Goal: Task Accomplishment & Management: Complete application form

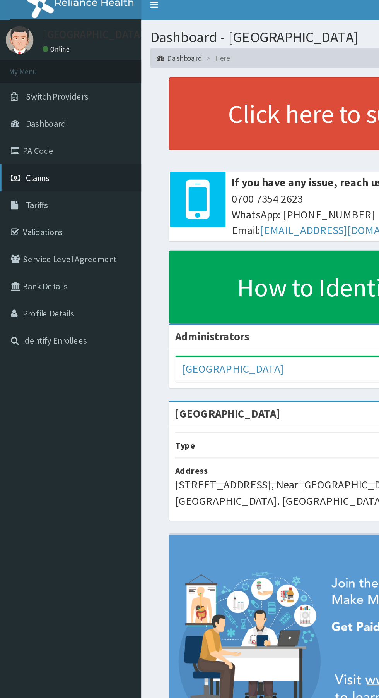
click at [18, 121] on span "Claims" at bounding box center [24, 118] width 15 height 7
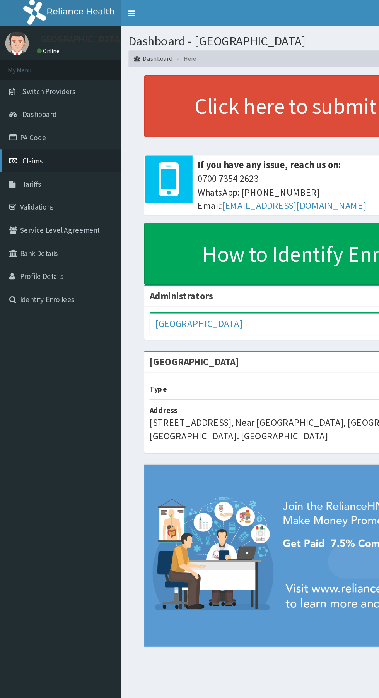
click at [28, 117] on span "Claims" at bounding box center [24, 118] width 15 height 7
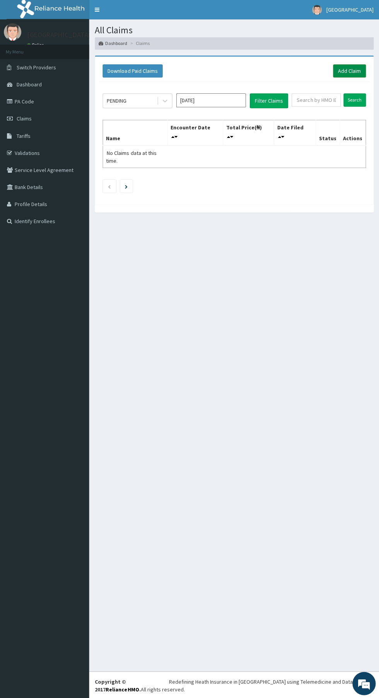
click at [350, 70] on link "Add Claim" at bounding box center [349, 70] width 33 height 13
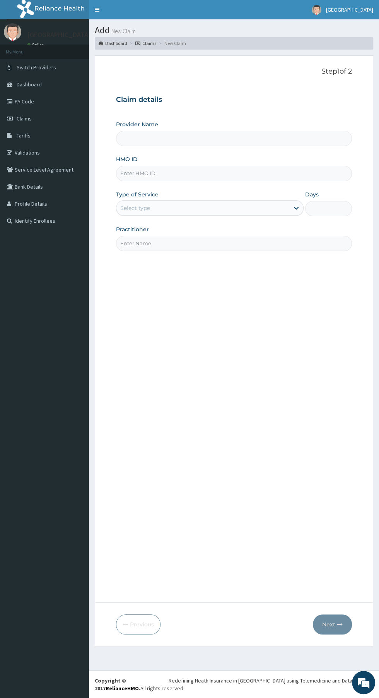
type input "[GEOGRAPHIC_DATA]"
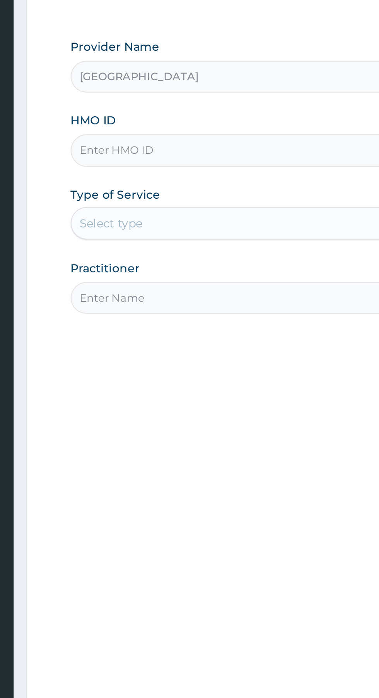
click at [188, 173] on input "HMO ID" at bounding box center [234, 173] width 236 height 15
type input "Cte/10250/a"
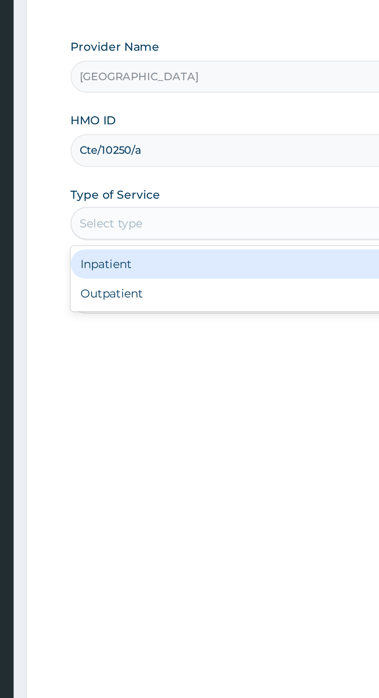
click at [180, 246] on div "Outpatient" at bounding box center [210, 241] width 188 height 14
type input "1"
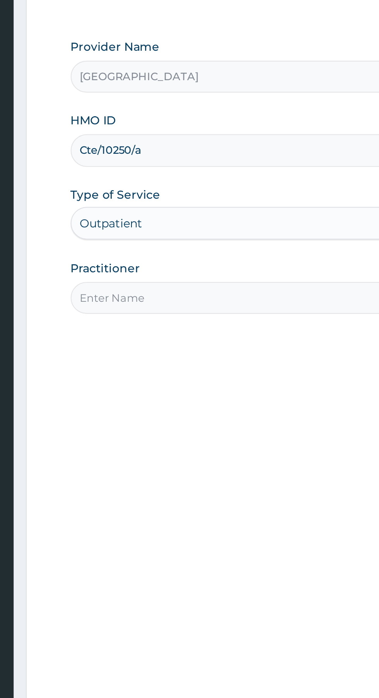
click at [177, 245] on input "Practitioner" at bounding box center [234, 243] width 236 height 15
type input "V"
type input "Bello Obe"
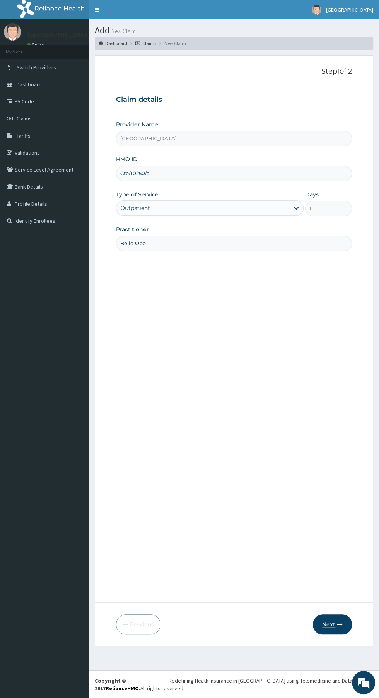
click at [329, 624] on button "Next" at bounding box center [332, 624] width 39 height 20
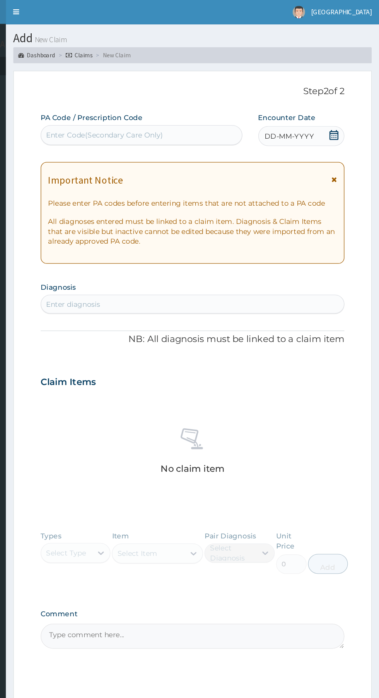
click at [321, 104] on span "DD-MM-YYYY" at bounding box center [309, 106] width 38 height 8
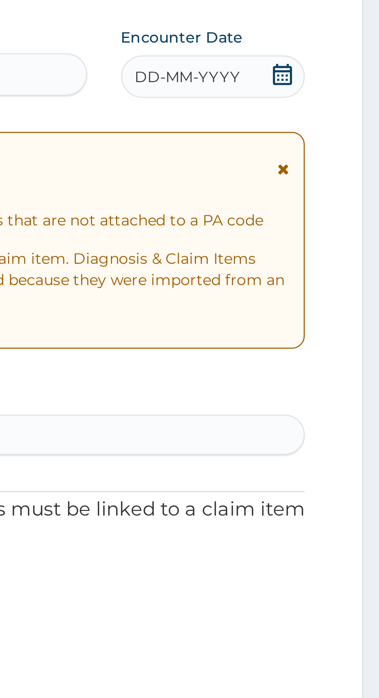
click at [346, 107] on icon at bounding box center [344, 105] width 8 height 8
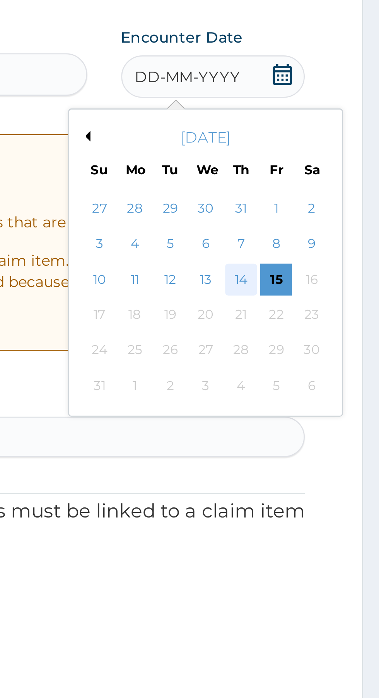
click at [328, 180] on div "14" at bounding box center [329, 180] width 12 height 12
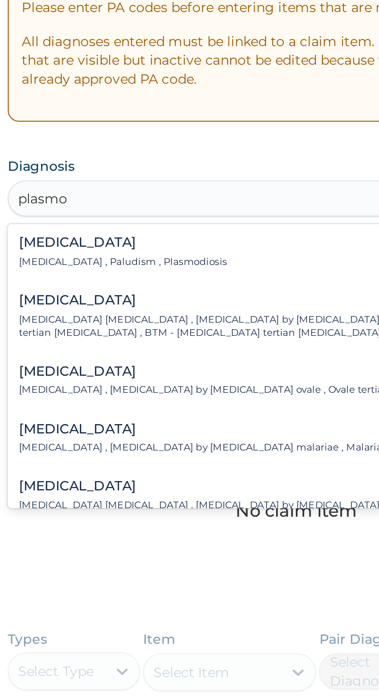
click at [197, 252] on div "Malaria Malaria , Paludism , Plasmodiosis" at bounding box center [234, 259] width 227 height 14
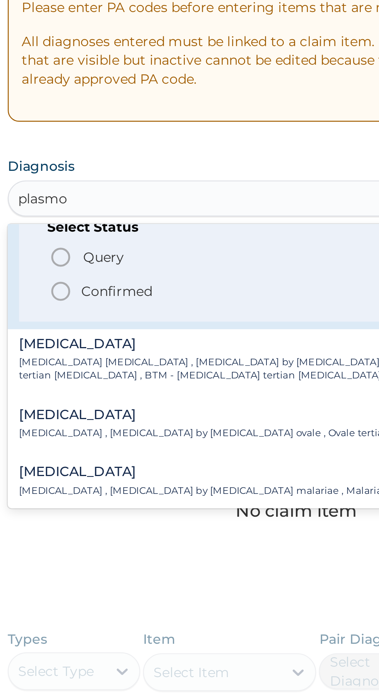
scroll to position [50, 0]
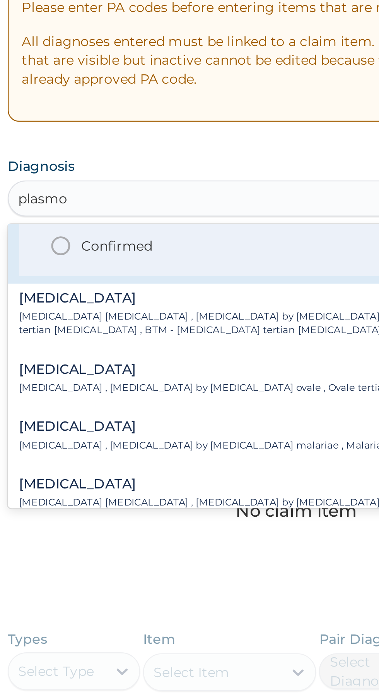
click at [151, 258] on p "Confirmed" at bounding box center [160, 256] width 29 height 8
type input "plasmo"
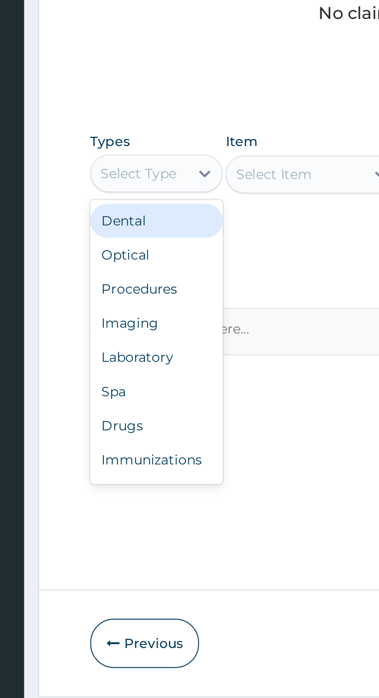
click at [145, 476] on div "Procedures" at bounding box center [143, 479] width 54 height 14
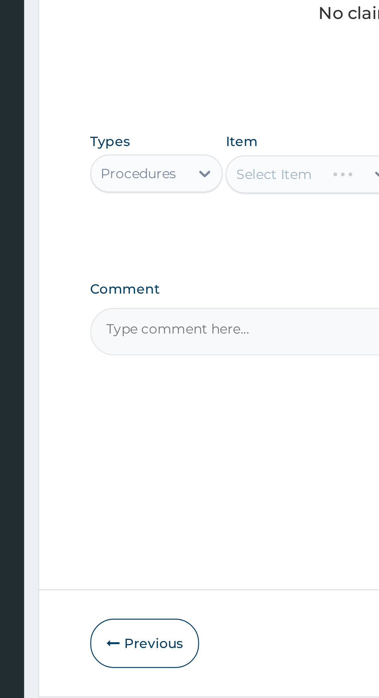
click at [197, 434] on div "Select Item" at bounding box center [207, 432] width 71 height 15
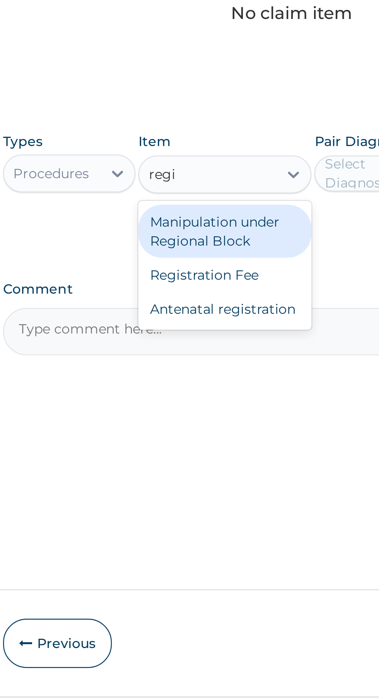
click at [206, 472] on div "Registration Fee" at bounding box center [207, 474] width 71 height 14
type input "regi"
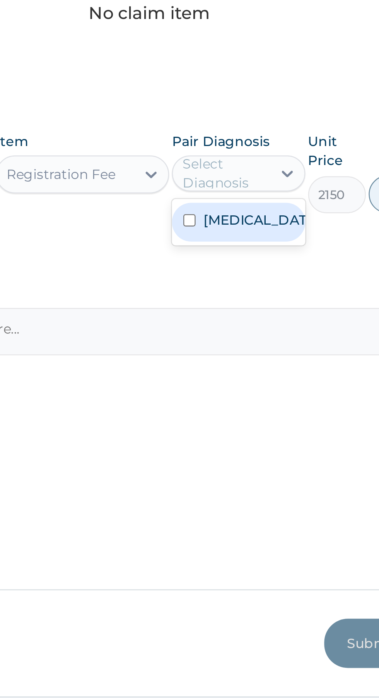
click at [266, 449] on label "Malaria" at bounding box center [278, 451] width 45 height 8
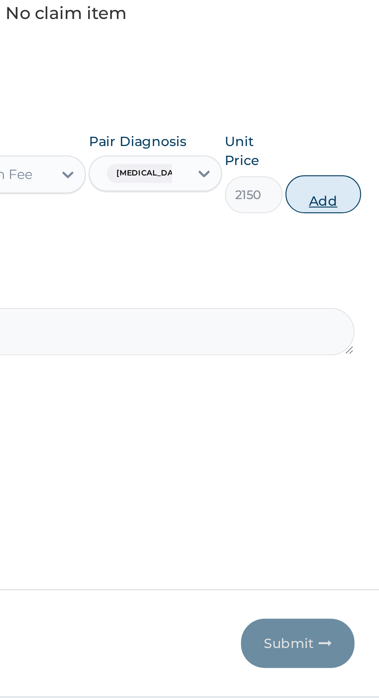
click at [339, 440] on button "Add" at bounding box center [339, 440] width 31 height 15
type input "0"
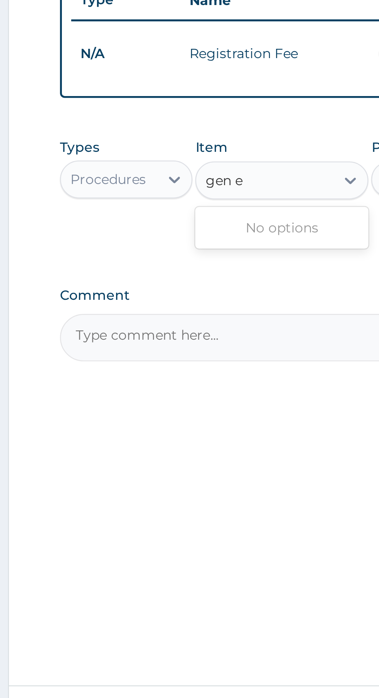
scroll to position [0, 0]
type input "gen e"
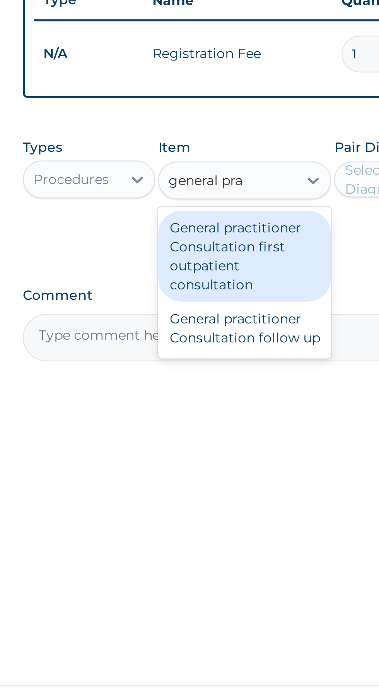
click at [204, 432] on div "General practitioner Consultation first outpatient consultation" at bounding box center [207, 426] width 71 height 37
type input "general pra"
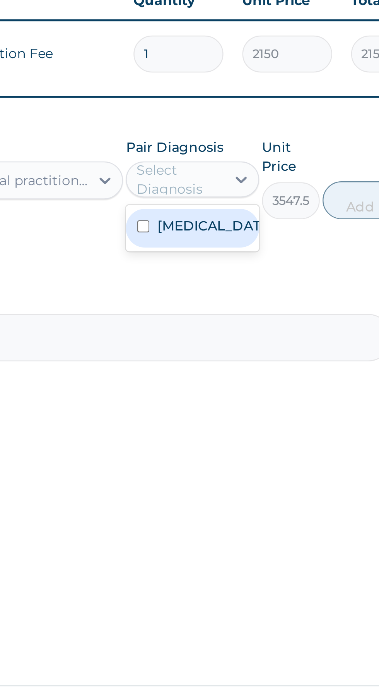
click at [281, 415] on div "Malaria" at bounding box center [271, 415] width 54 height 16
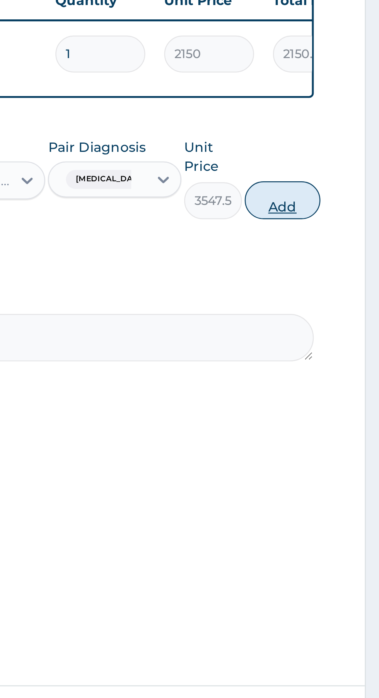
click at [342, 404] on button "Add" at bounding box center [339, 403] width 31 height 15
type input "0"
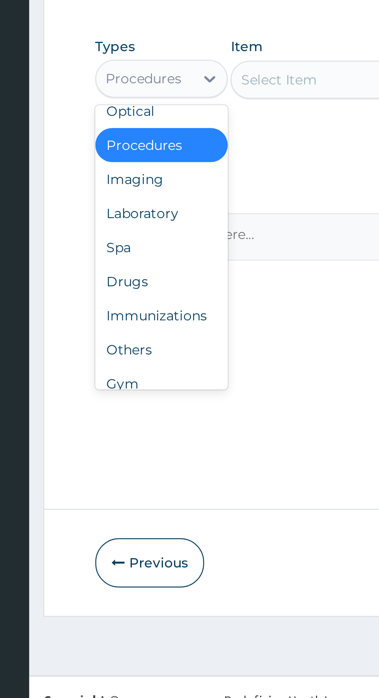
scroll to position [26, 0]
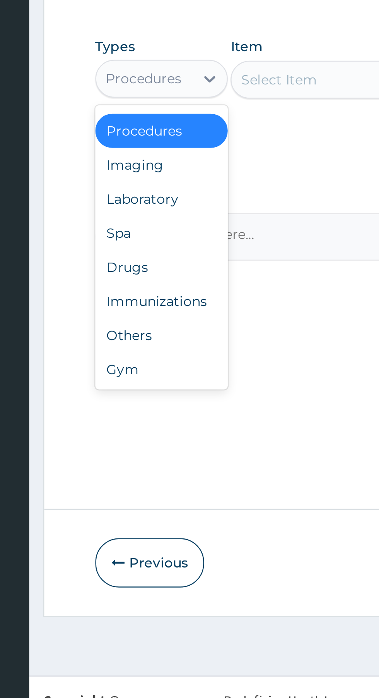
click at [141, 503] on div "Drugs" at bounding box center [143, 503] width 54 height 14
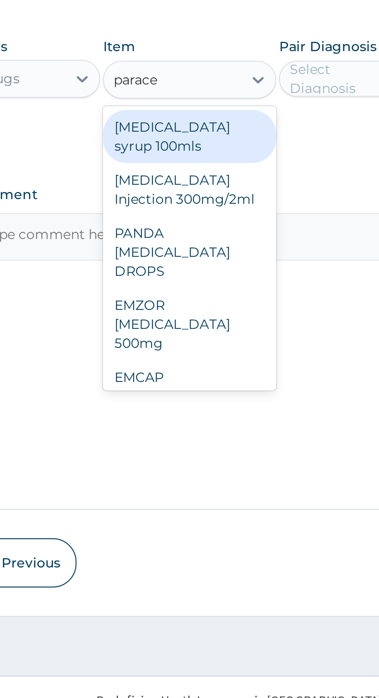
click at [221, 468] on div "PARACETAMOL Injection 300mg/2ml" at bounding box center [207, 472] width 71 height 22
type input "parace"
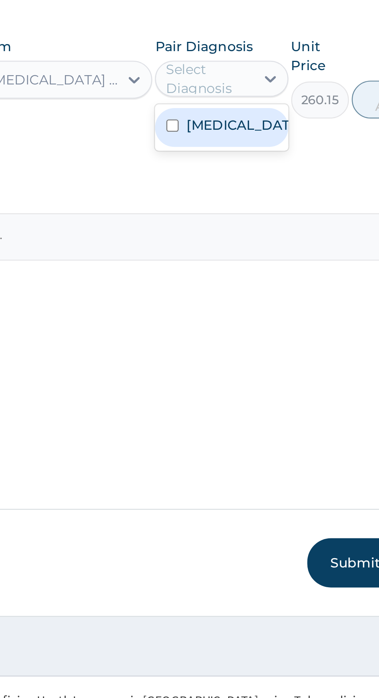
click at [273, 449] on div "Malaria" at bounding box center [271, 446] width 54 height 16
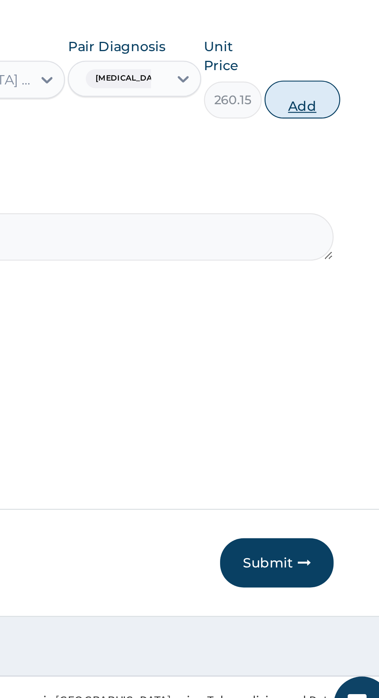
click at [339, 436] on button "Add" at bounding box center [339, 434] width 31 height 15
type input "0"
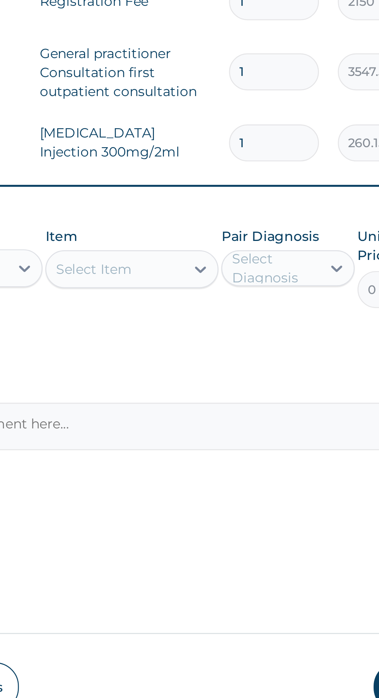
click at [265, 408] on input "1" at bounding box center [265, 401] width 37 height 15
type input "0.00"
type input "2"
type input "520.30"
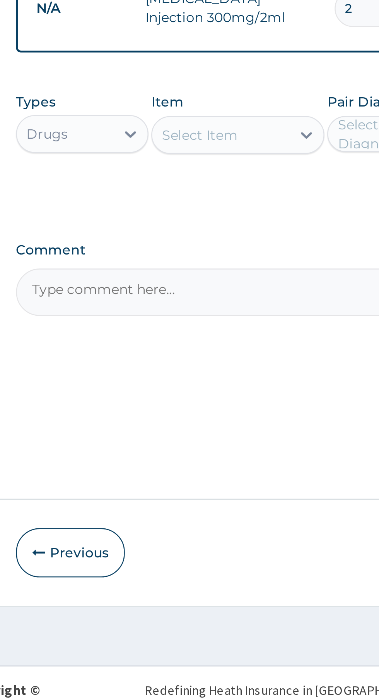
type input "2"
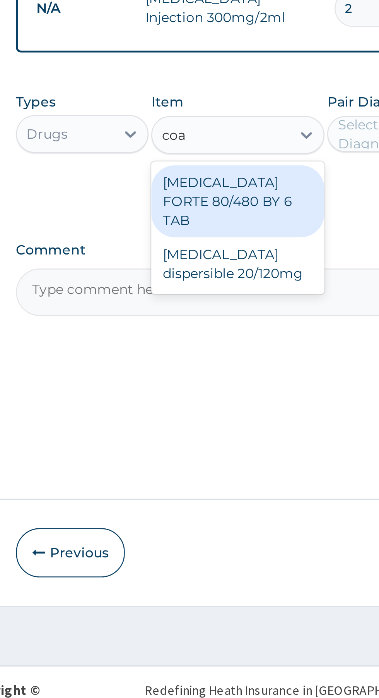
click at [203, 476] on div "COARTEM FORTE 80/480 BY 6 TAB" at bounding box center [207, 480] width 71 height 29
type input "coa"
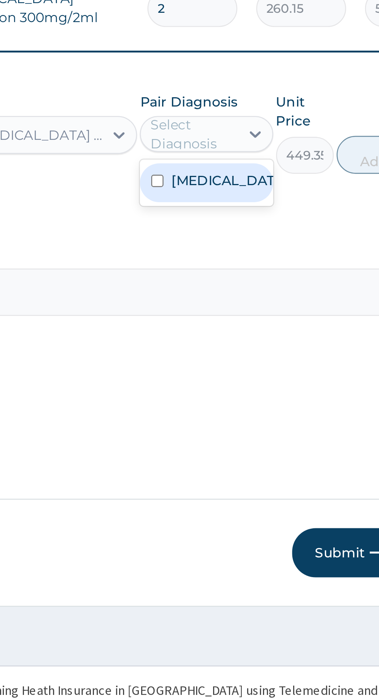
click at [275, 474] on label "Malaria" at bounding box center [278, 472] width 45 height 8
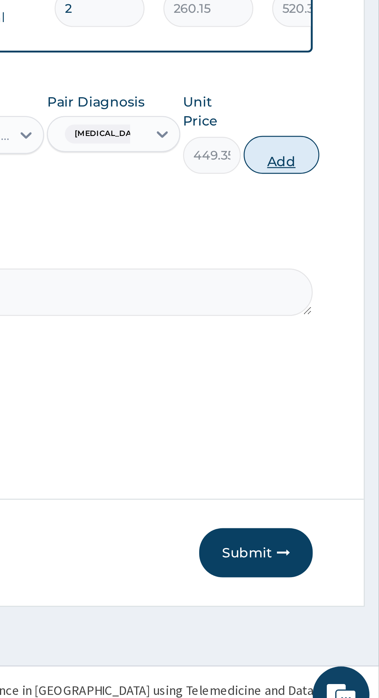
click at [340, 462] on button "Add" at bounding box center [339, 461] width 31 height 15
type input "0"
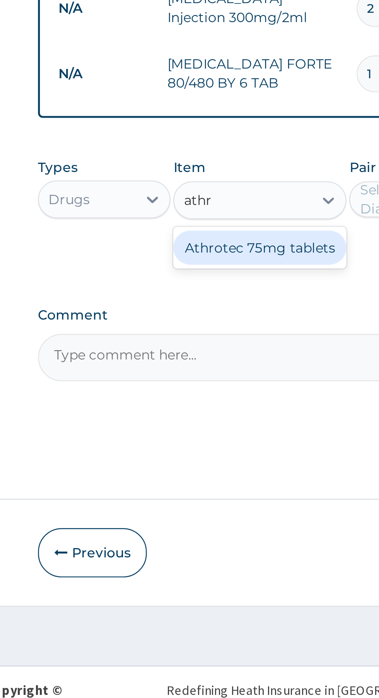
click at [207, 501] on div "Athrotec 75mg tablets" at bounding box center [207, 499] width 71 height 14
type input "athr"
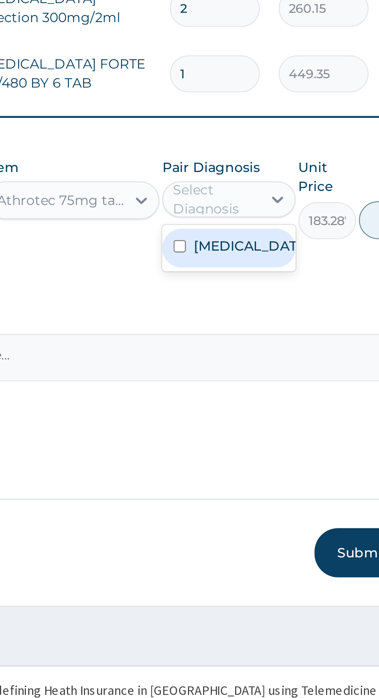
click at [271, 501] on label "Malaria" at bounding box center [278, 499] width 45 height 8
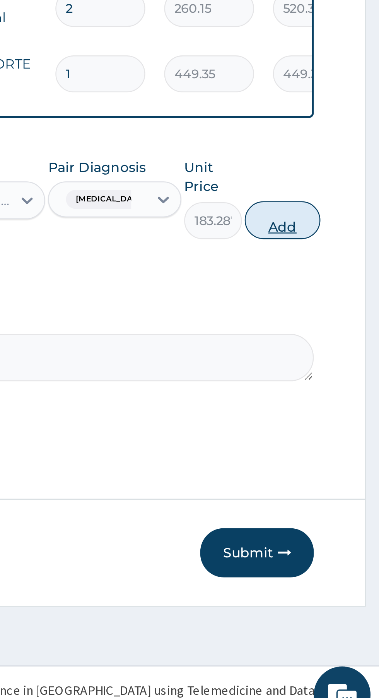
click at [339, 489] on button "Add" at bounding box center [339, 487] width 31 height 15
type input "0"
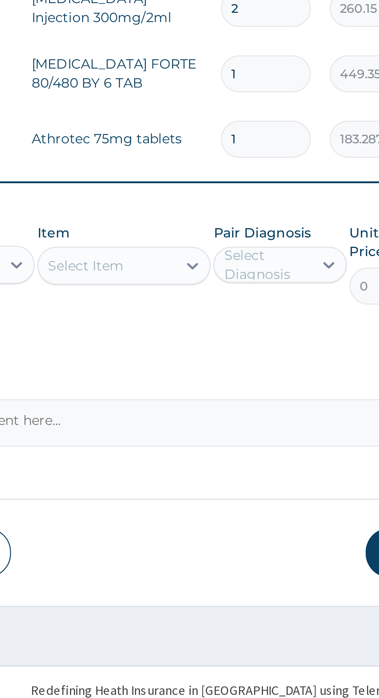
type input "10"
type input "1832.88"
type input "10"
click at [266, 429] on input "1" at bounding box center [265, 428] width 37 height 15
type input "0.00"
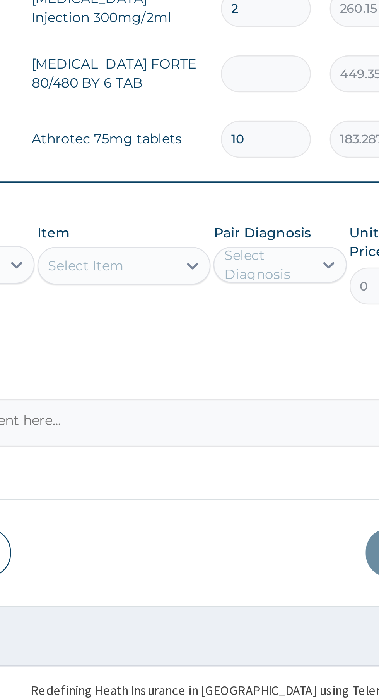
type input "6"
type input "2696.10"
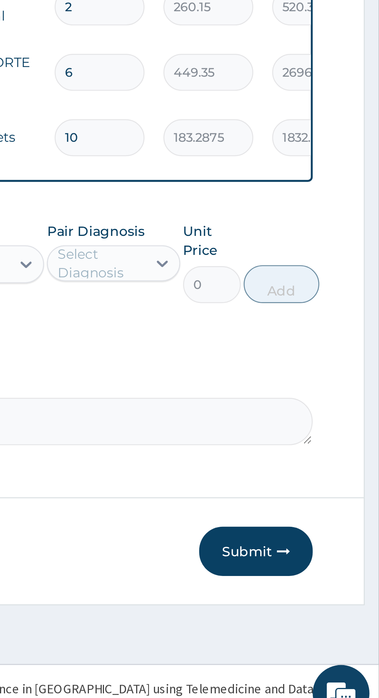
scroll to position [0, 0]
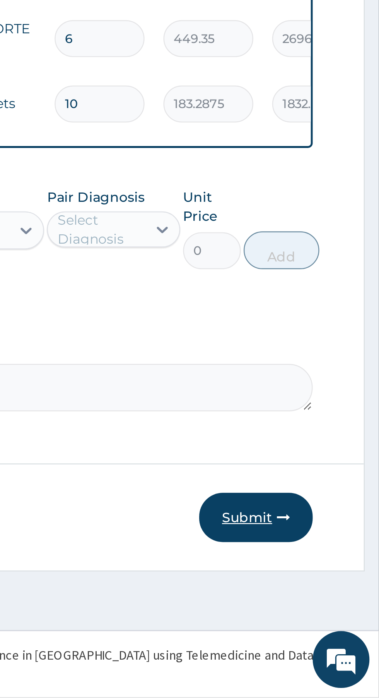
click at [333, 616] on button "Submit" at bounding box center [329, 624] width 46 height 20
